Goal: Task Accomplishment & Management: Manage account settings

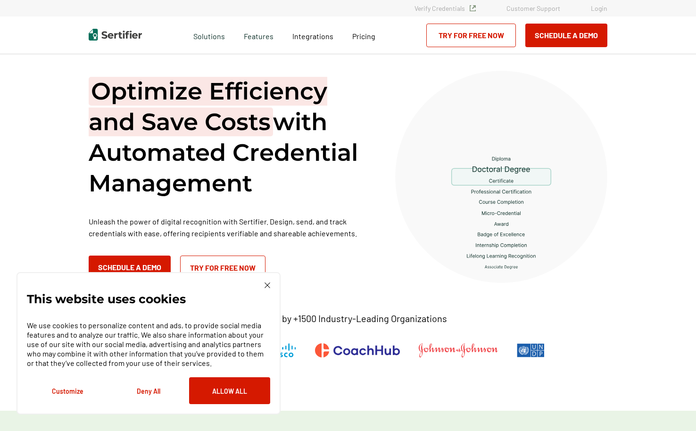
click at [599, 11] on link "Login" at bounding box center [599, 8] width 16 height 8
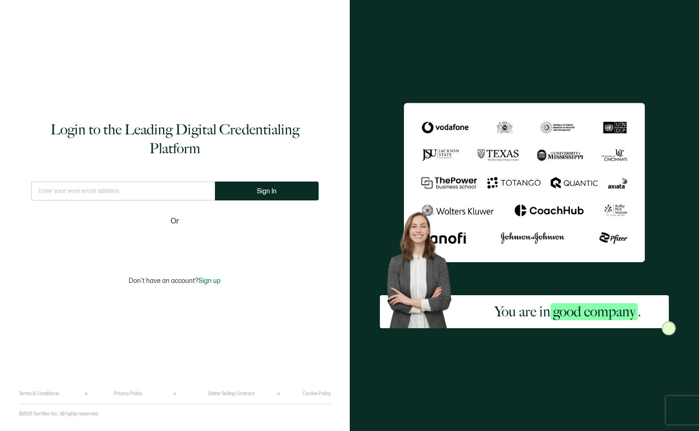
type input "[PERSON_NAME][EMAIL_ADDRESS][DOMAIN_NAME]"
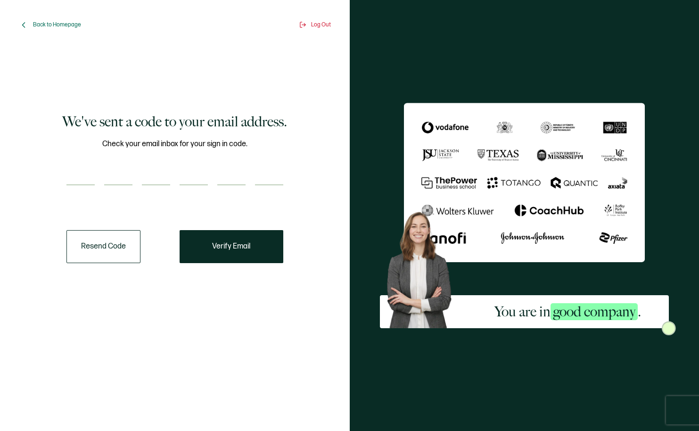
click at [76, 173] on input "number" at bounding box center [80, 175] width 28 height 19
type input "8"
type input "2"
type input "9"
type input "3"
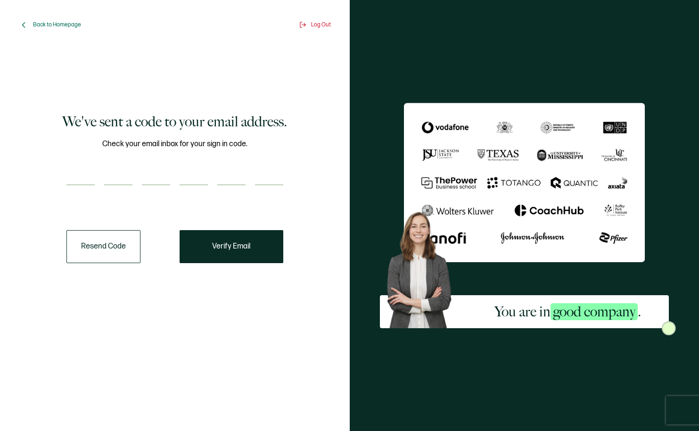
type input "5"
type input "9"
